Goal: Information Seeking & Learning: Learn about a topic

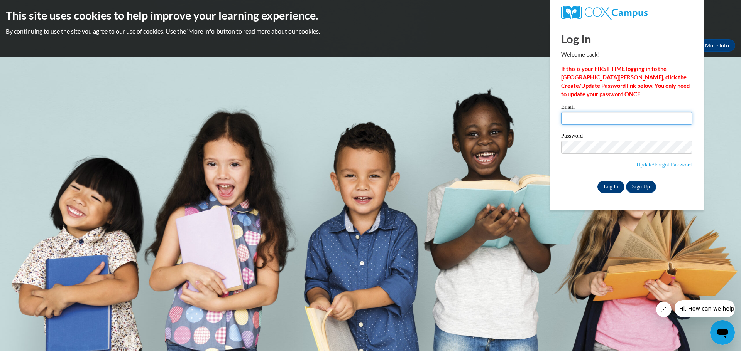
type input "jkschneider@gbaps.org"
click at [601, 181] on input "Log In" at bounding box center [610, 187] width 27 height 12
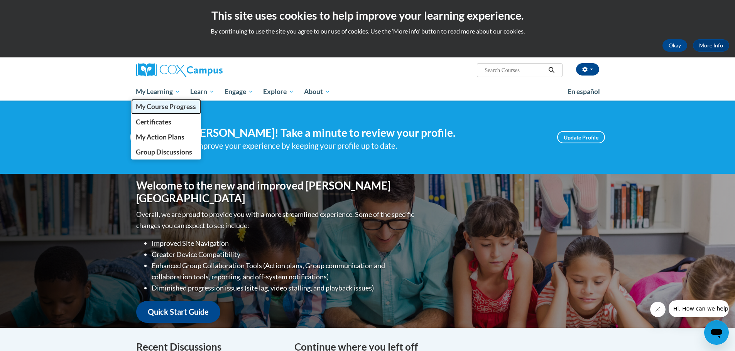
click at [166, 106] on span "My Course Progress" at bounding box center [166, 107] width 60 height 8
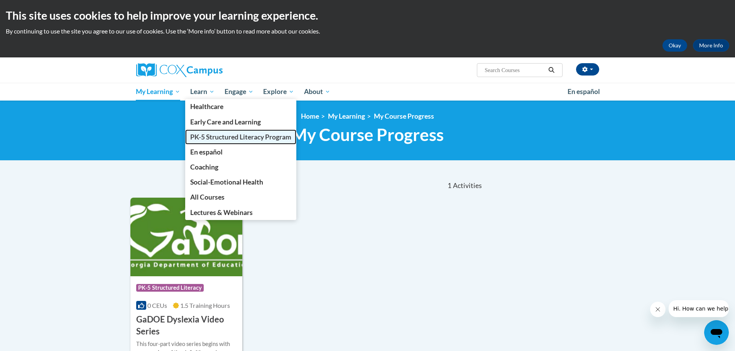
click at [223, 137] on span "PK-5 Structured Literacy Program" at bounding box center [240, 137] width 101 height 8
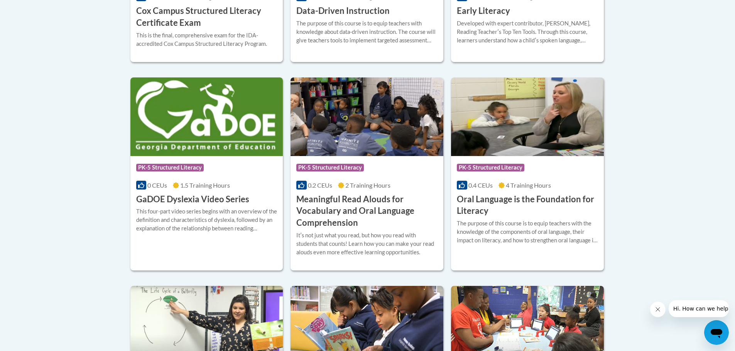
scroll to position [501, 0]
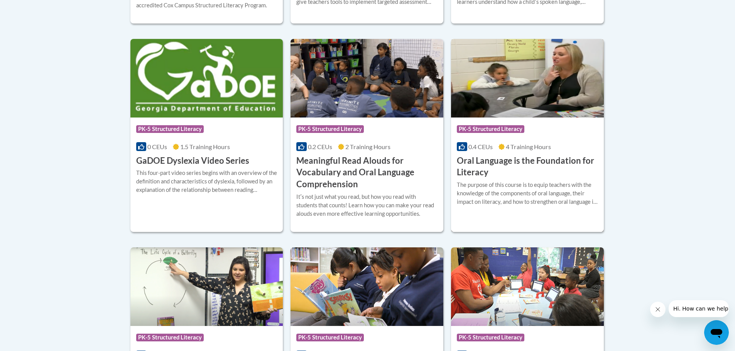
click at [516, 162] on h3 "Oral Language is the Foundation for Literacy" at bounding box center [527, 167] width 141 height 24
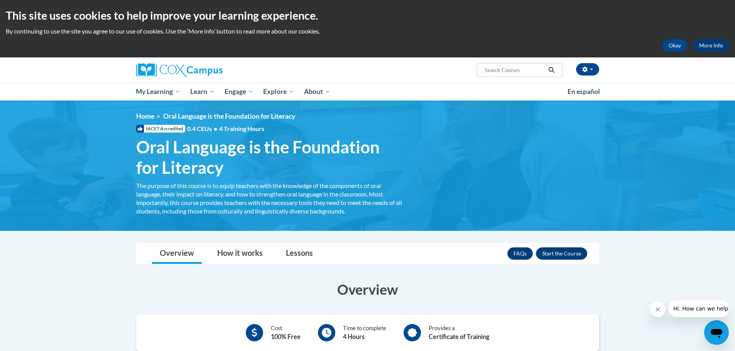
click at [484, 167] on div "<en>Home</en><fr>Accueil</fr><de>Zuhause</de><it>Casa</it><es>Casa</es><pt>Casa…" at bounding box center [368, 165] width 486 height 107
